Goal: Navigation & Orientation: Go to known website

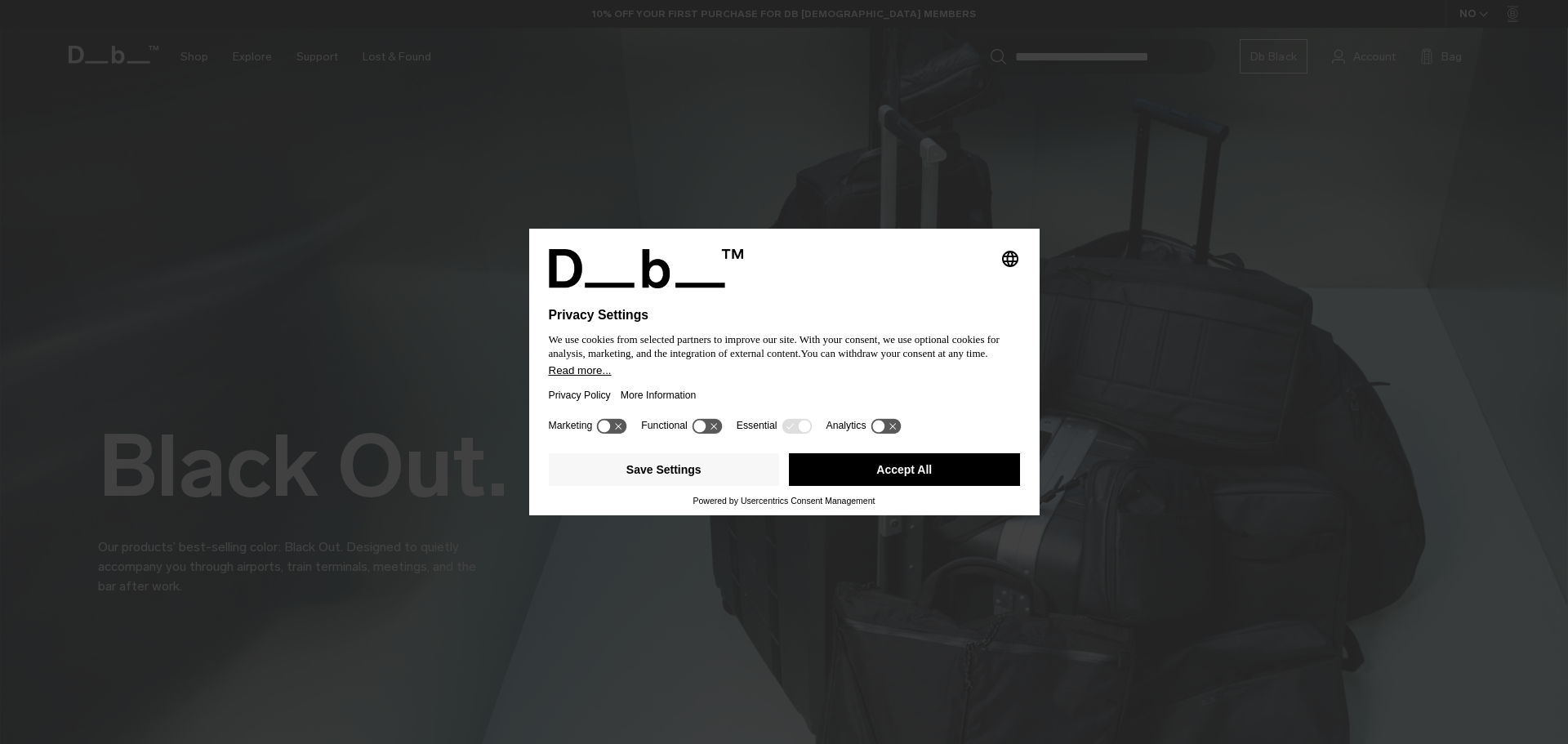
click at [840, 467] on button "Accept All" at bounding box center [904, 470] width 232 height 33
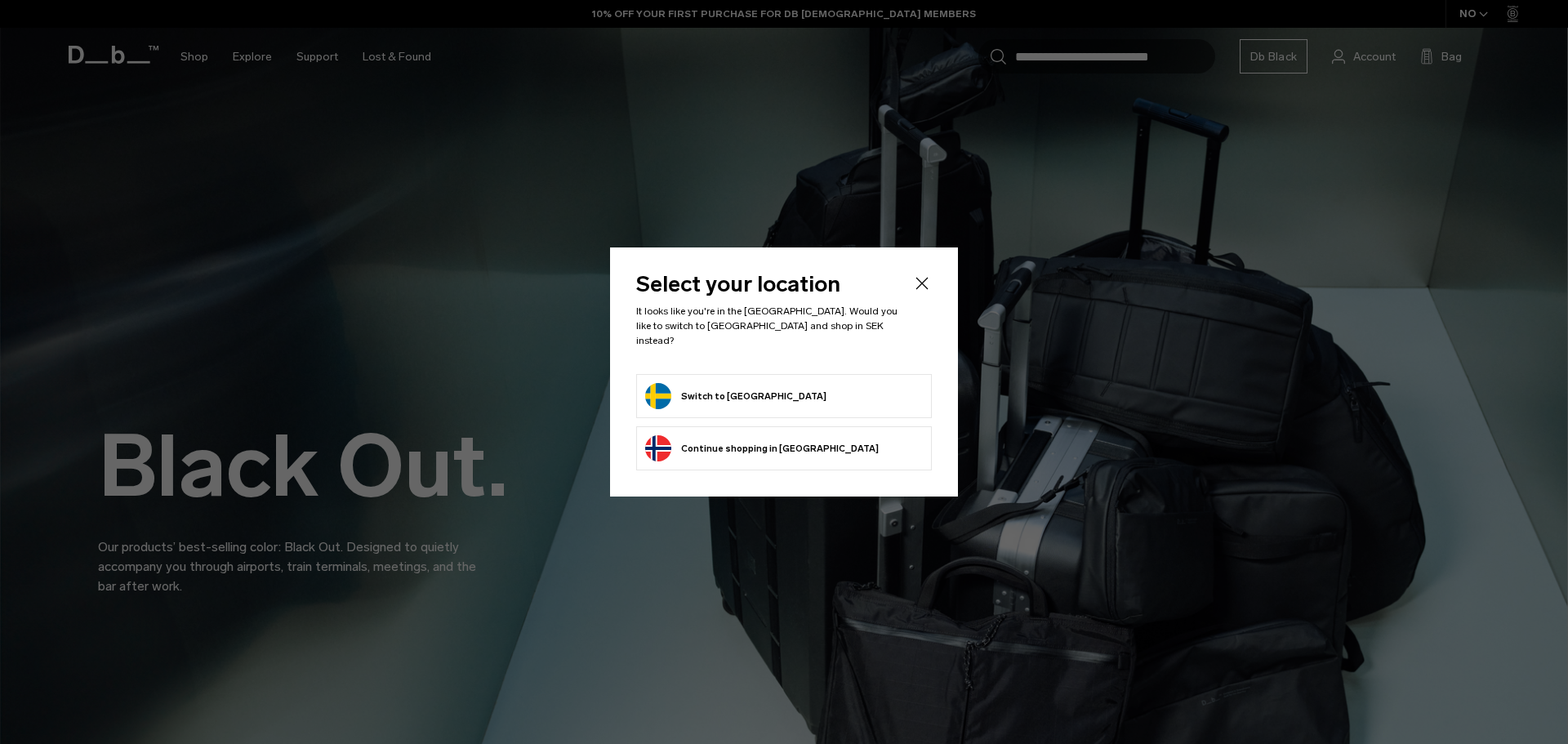
click at [802, 401] on form "Switch to Sweden" at bounding box center [784, 396] width 277 height 26
click at [719, 394] on button "Switch to Sweden" at bounding box center [736, 396] width 181 height 26
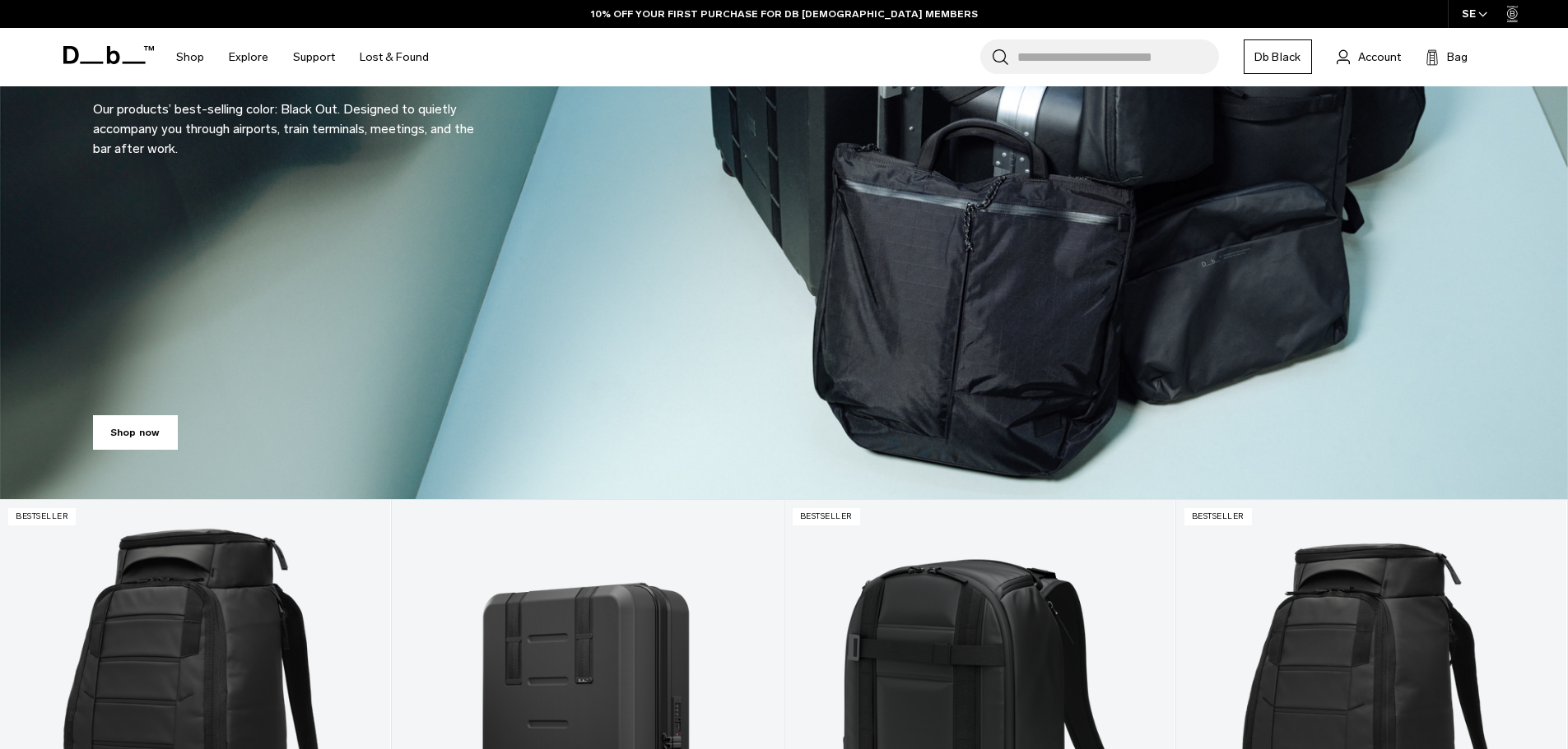
scroll to position [768, 0]
